Goal: Find specific page/section

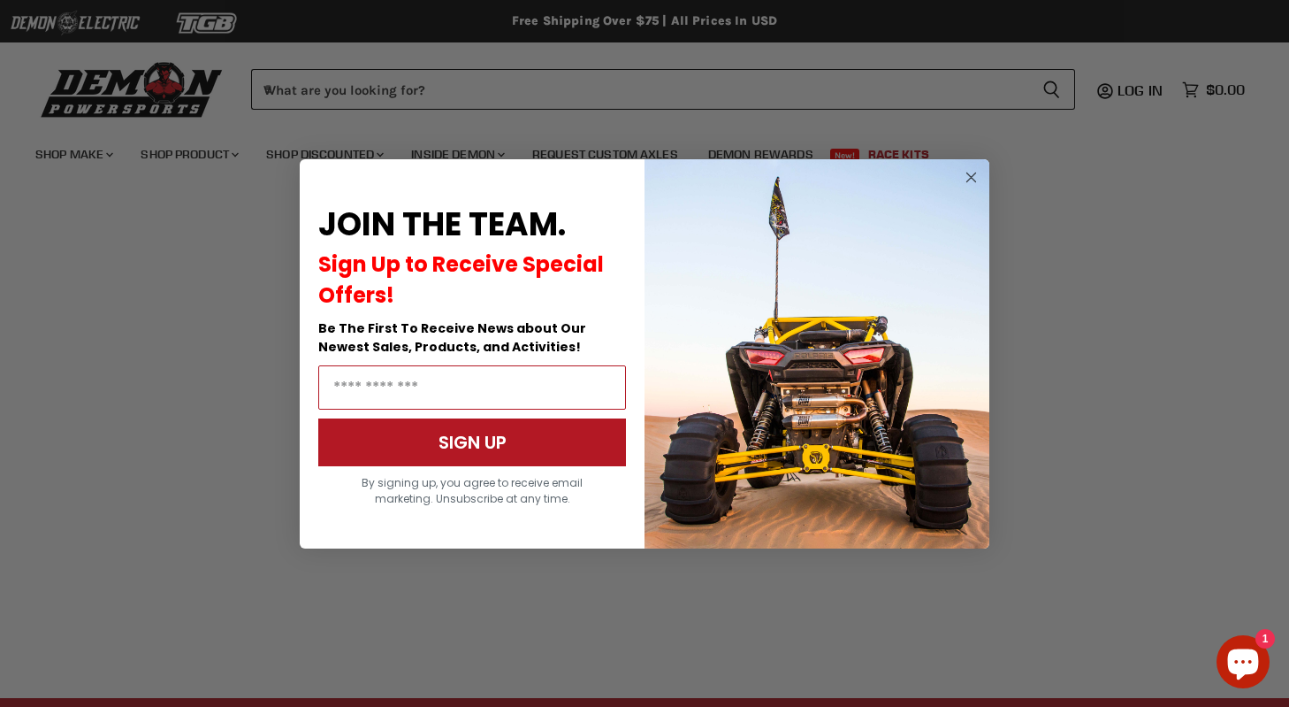
scroll to position [354, 0]
